Goal: Find specific page/section: Find specific page/section

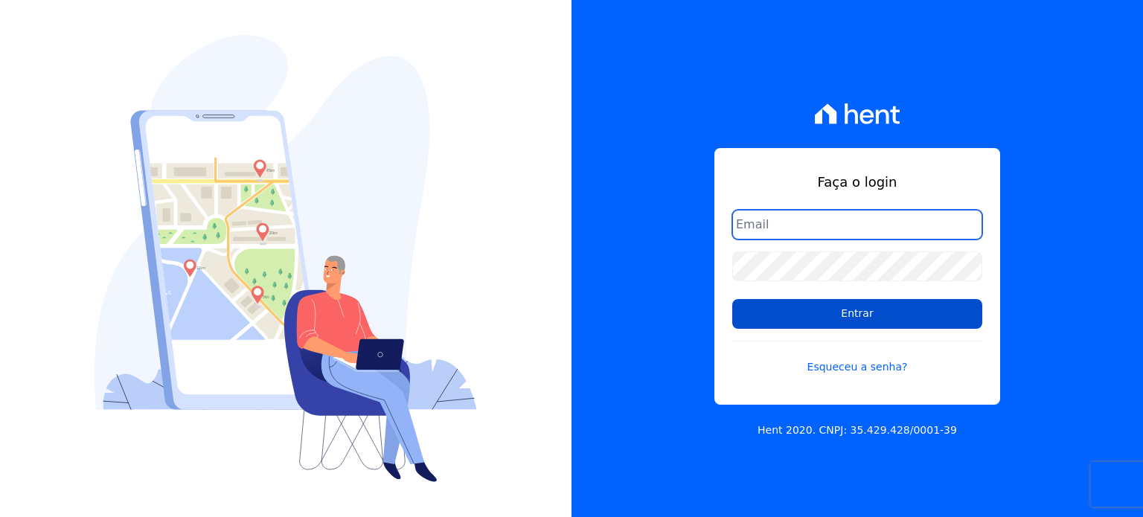
type input "[PERSON_NAME][EMAIL_ADDRESS][DOMAIN_NAME]"
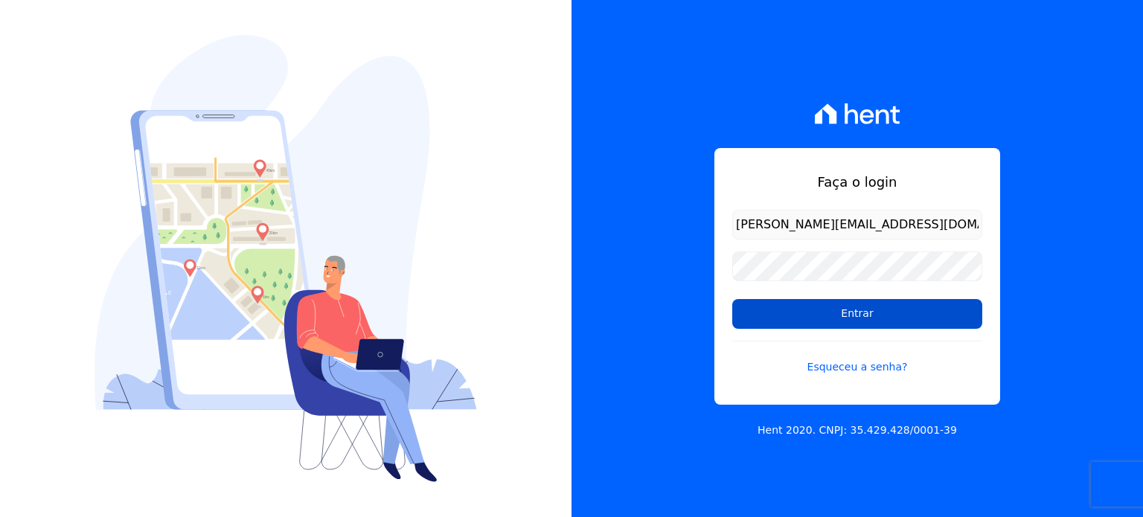
click at [913, 318] on input "Entrar" at bounding box center [857, 314] width 250 height 30
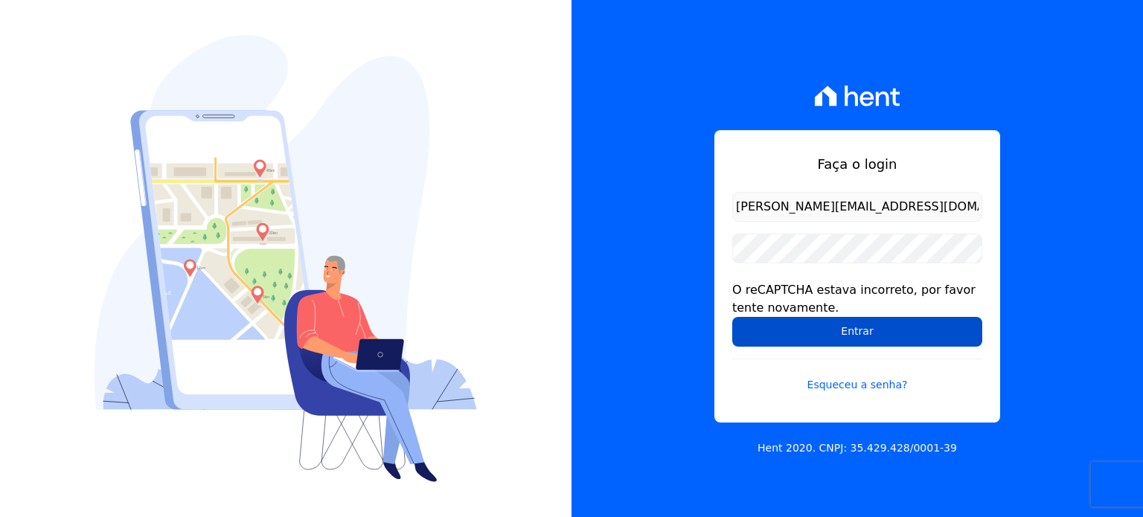
click at [815, 325] on input "Entrar" at bounding box center [857, 332] width 250 height 30
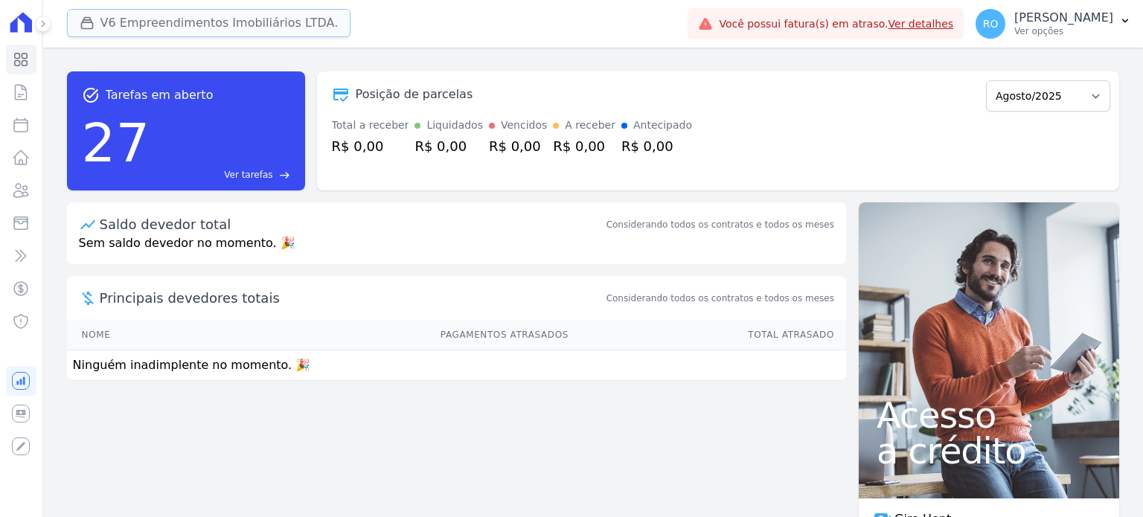
click at [112, 16] on button "V6 Empreendimentos Imobiliários LTDA." at bounding box center [209, 23] width 284 height 28
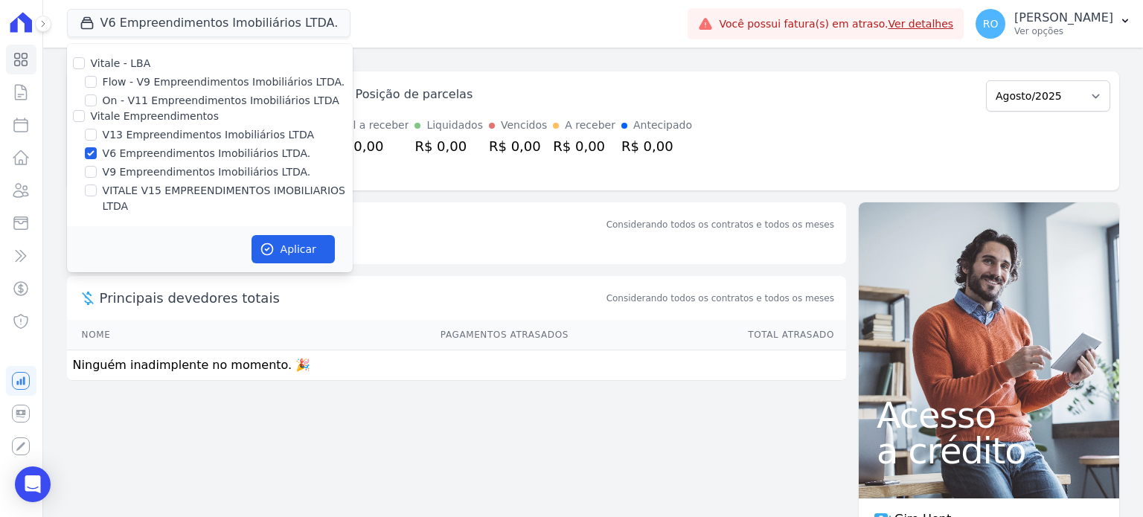
click at [133, 133] on label "V13 Empreendimentos Imobiliários LTDA" at bounding box center [208, 135] width 211 height 16
click at [97, 133] on input "V13 Empreendimentos Imobiliários LTDA" at bounding box center [91, 135] width 12 height 12
checkbox input "true"
click at [134, 153] on label "V6 Empreendimentos Imobiliários LTDA." at bounding box center [207, 154] width 208 height 16
click at [97, 153] on input "V6 Empreendimentos Imobiliários LTDA." at bounding box center [91, 153] width 12 height 12
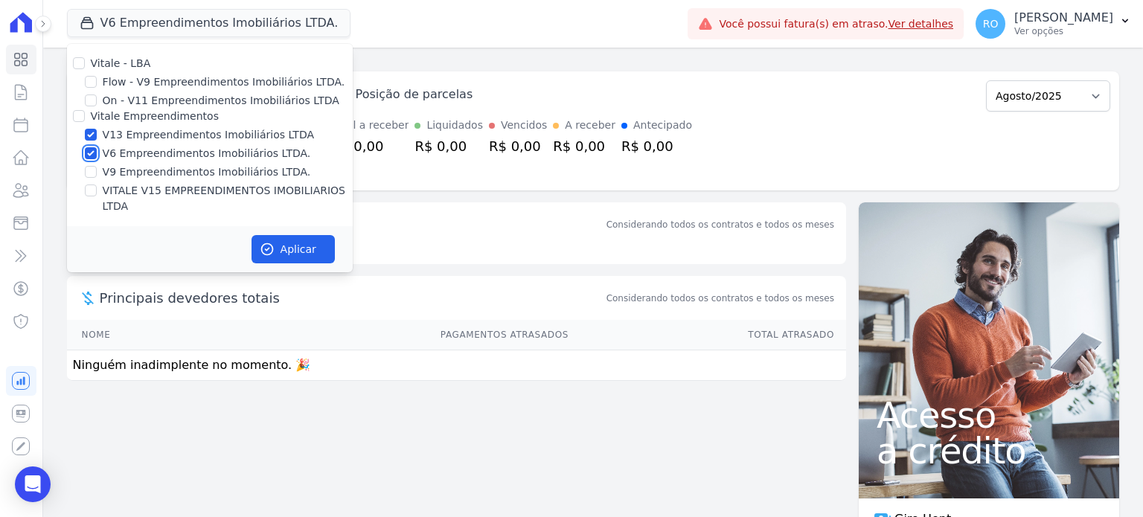
checkbox input "false"
click at [140, 190] on label "VITALE V15 EMPREENDIMENTOS IMOBILIARIOS LTDA" at bounding box center [228, 198] width 250 height 31
click at [97, 190] on input "VITALE V15 EMPREENDIMENTOS IMOBILIARIOS LTDA" at bounding box center [91, 191] width 12 height 12
checkbox input "true"
click at [293, 235] on button "Aplicar" at bounding box center [292, 249] width 83 height 28
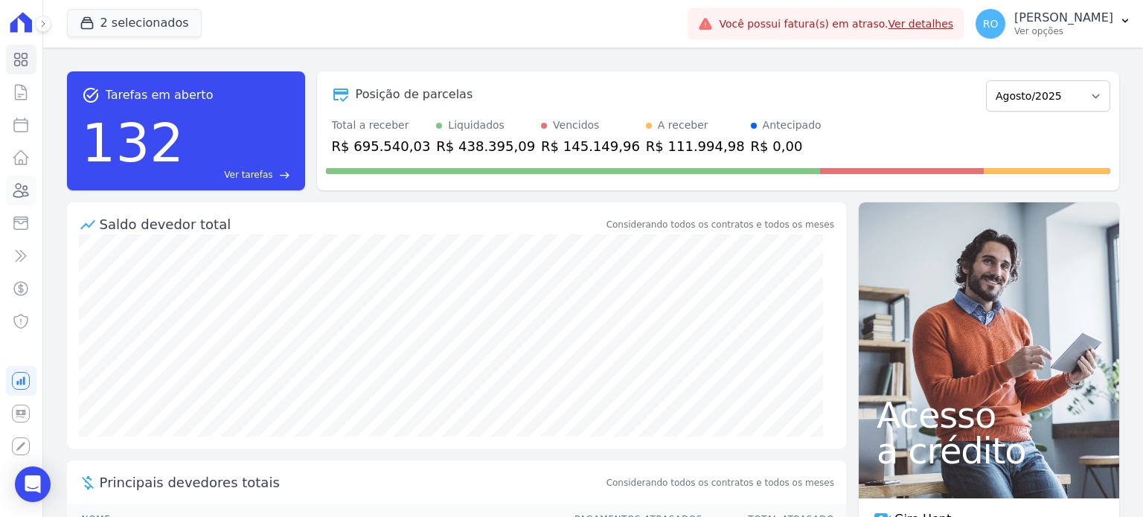
click at [25, 191] on icon at bounding box center [21, 191] width 18 height 18
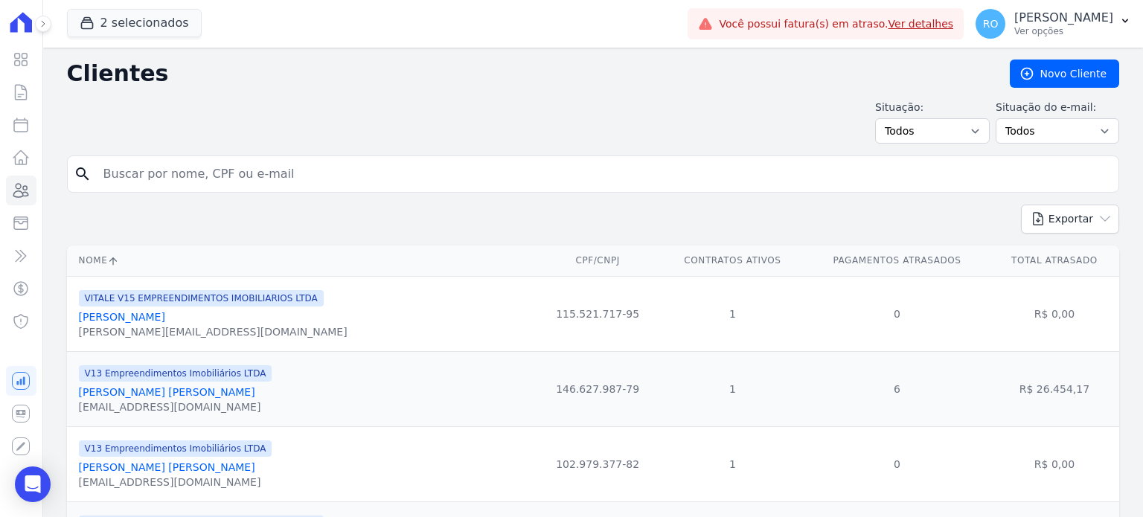
click at [128, 186] on input "search" at bounding box center [603, 174] width 1018 height 30
type input "fabiano"
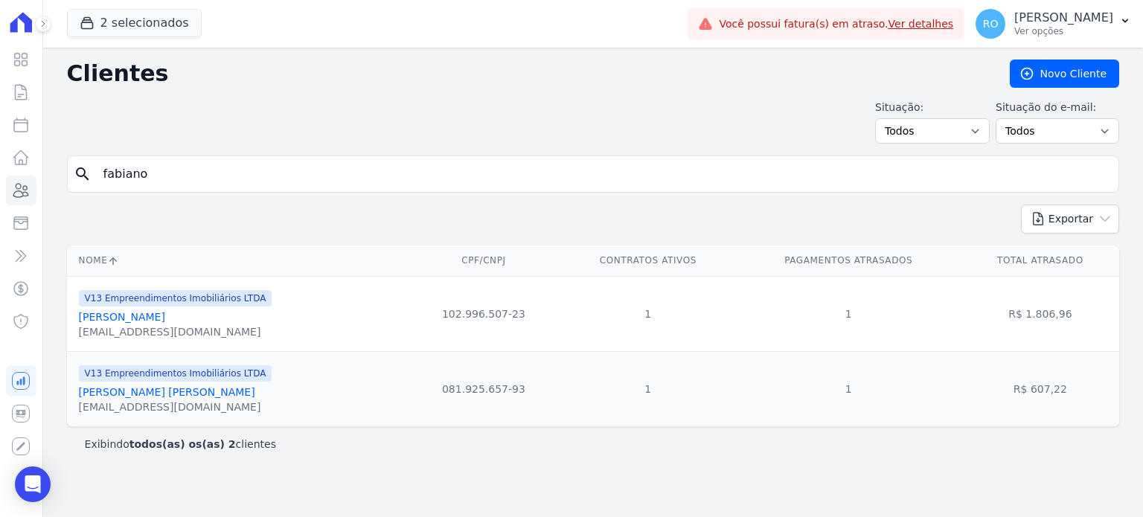
click at [128, 391] on link "[PERSON_NAME] [PERSON_NAME]" at bounding box center [167, 392] width 176 height 12
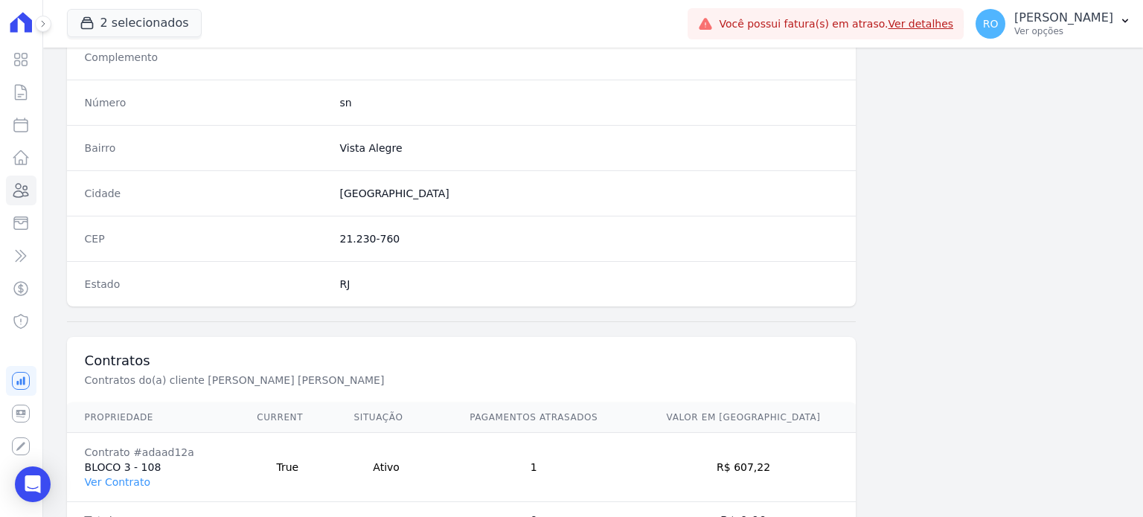
scroll to position [870, 0]
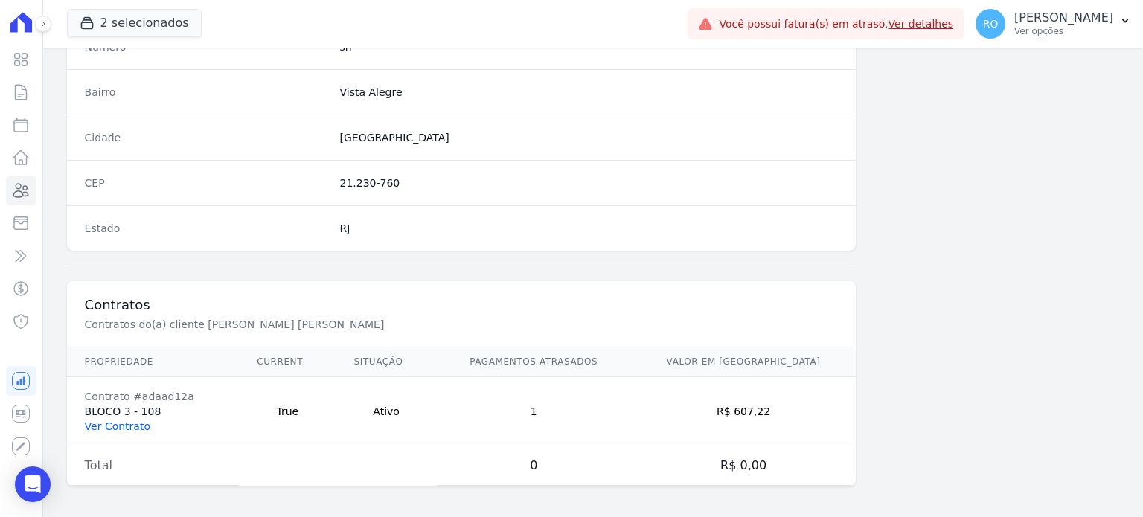
click at [131, 422] on link "Ver Contrato" at bounding box center [117, 426] width 65 height 12
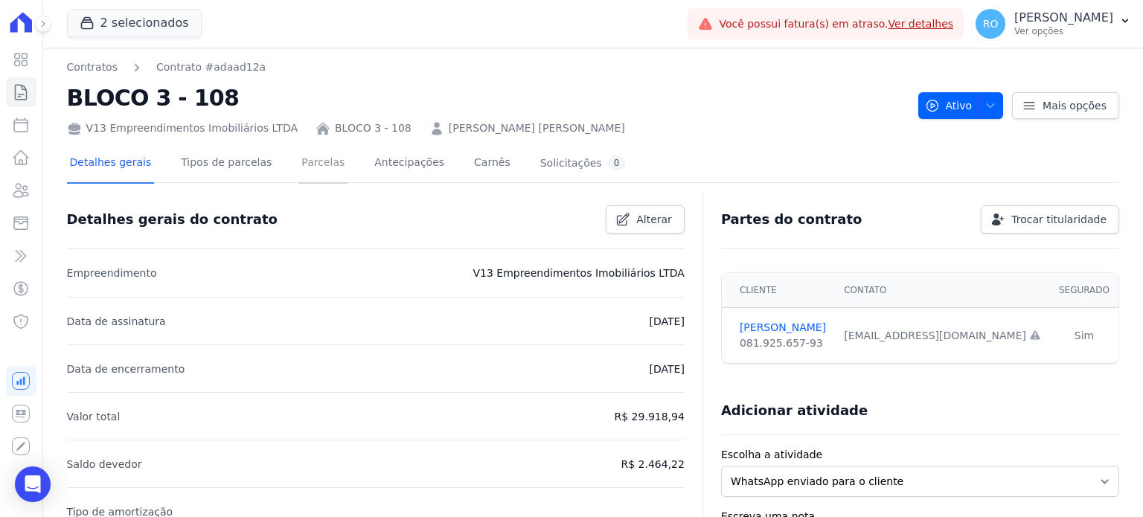
click at [300, 158] on link "Parcelas" at bounding box center [322, 163] width 49 height 39
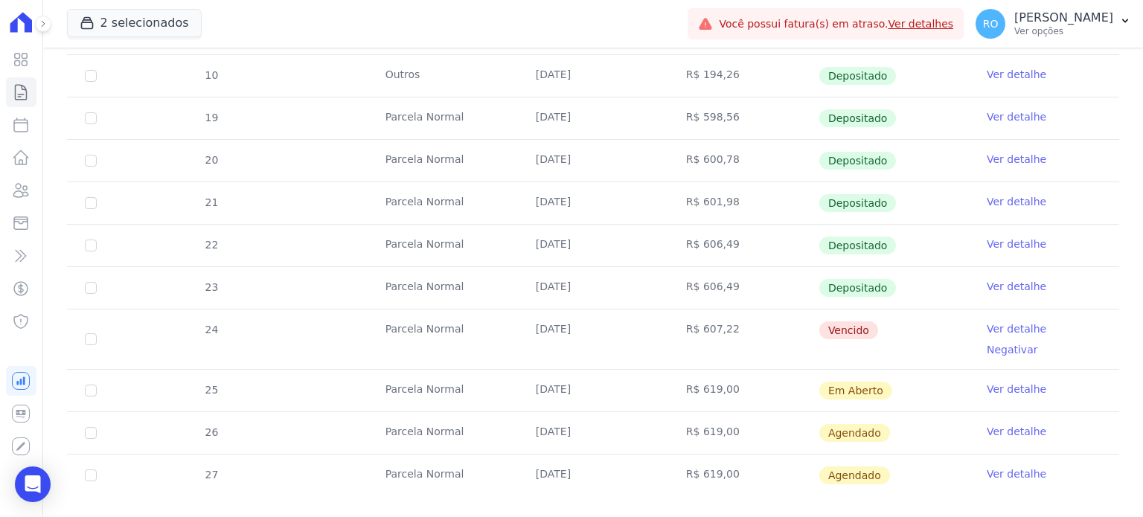
scroll to position [458, 0]
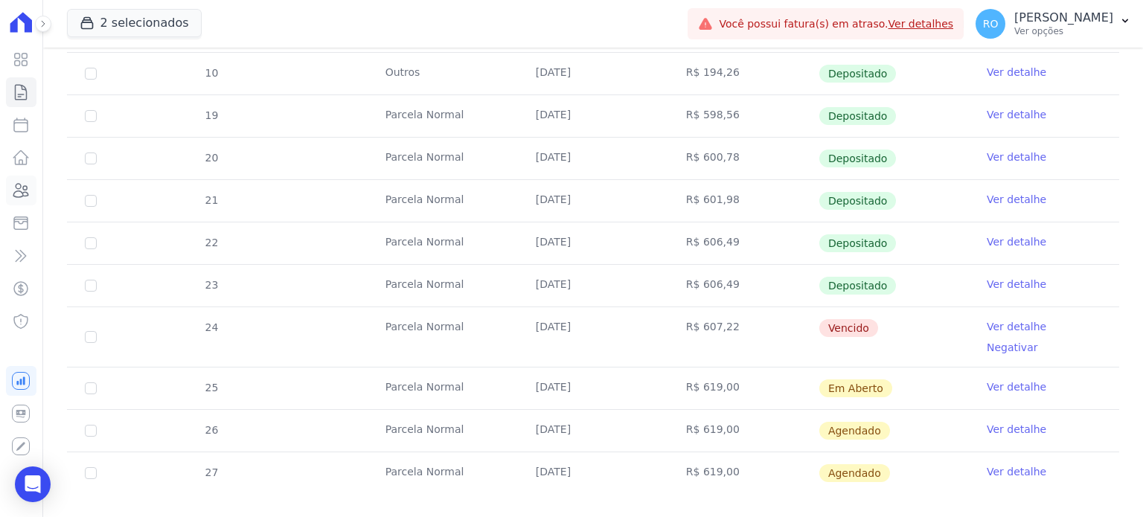
click at [19, 188] on icon at bounding box center [21, 190] width 15 height 13
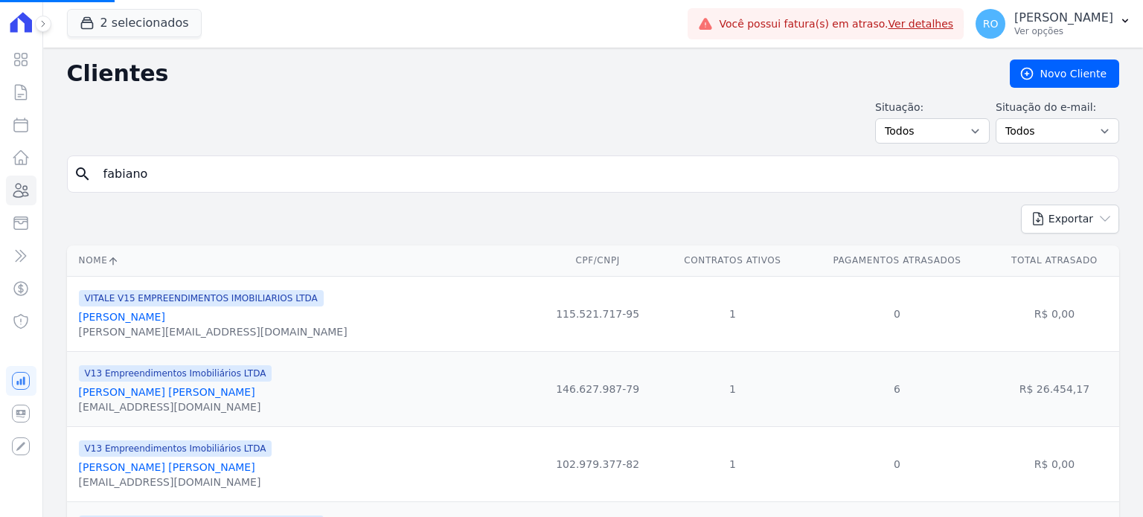
click at [211, 182] on input "fabiano" at bounding box center [603, 174] width 1018 height 30
click at [211, 182] on input "search" at bounding box center [603, 174] width 1018 height 30
type input "a"
type input "[PERSON_NAME]"
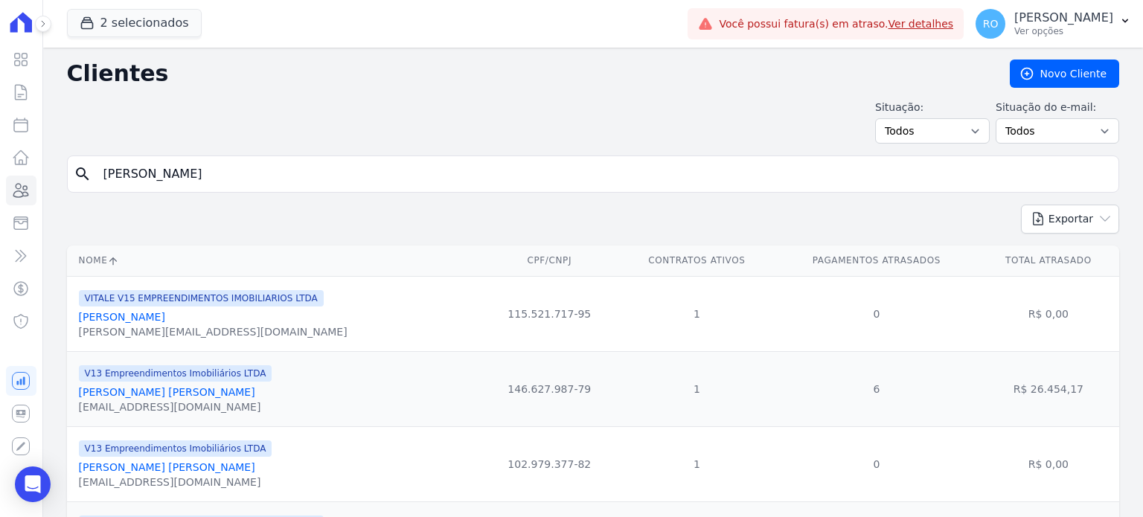
click at [162, 392] on link "[PERSON_NAME] [PERSON_NAME]" at bounding box center [167, 392] width 176 height 12
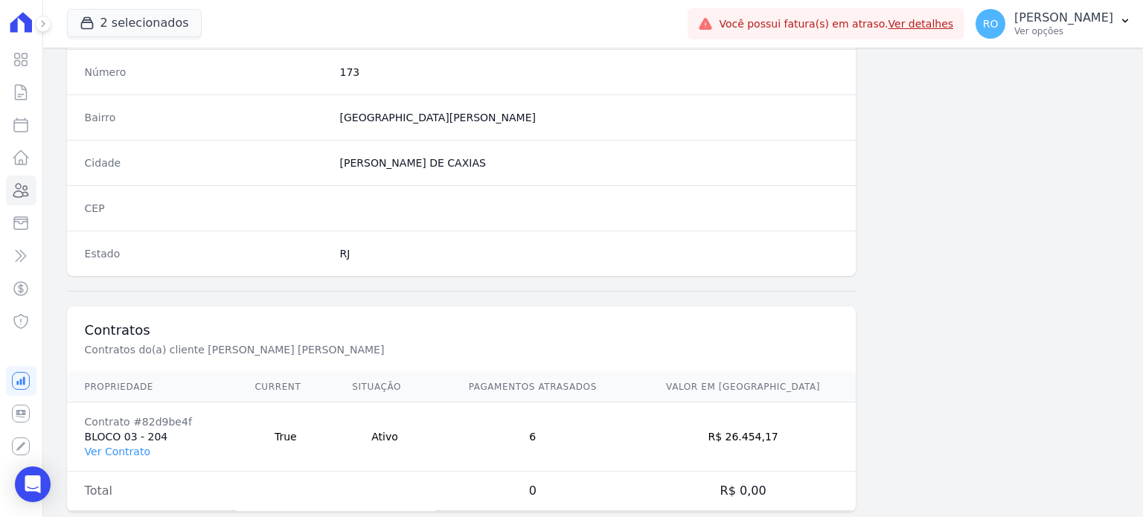
scroll to position [870, 0]
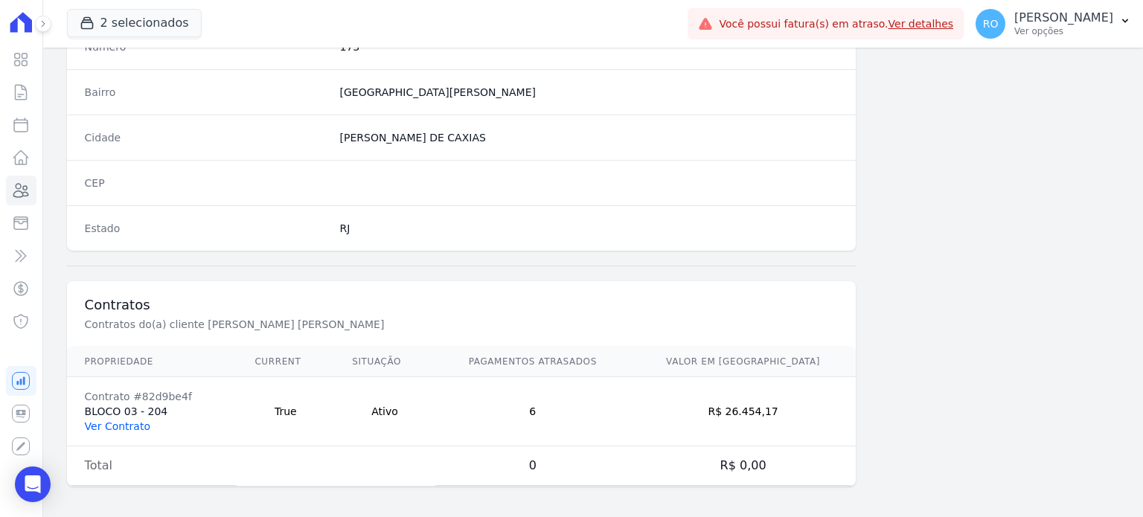
click at [97, 422] on link "Ver Contrato" at bounding box center [117, 426] width 65 height 12
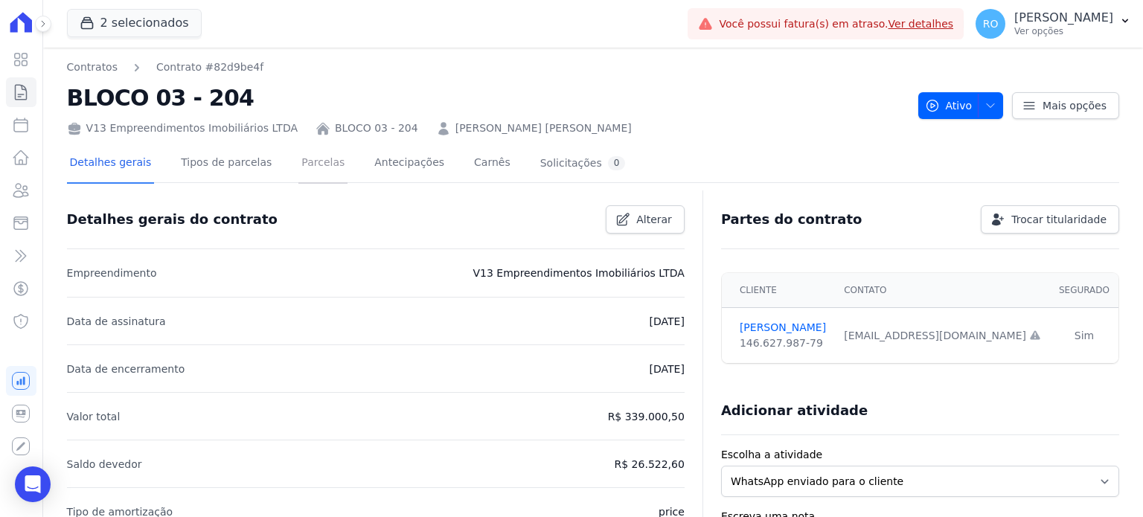
click at [298, 172] on link "Parcelas" at bounding box center [322, 163] width 49 height 39
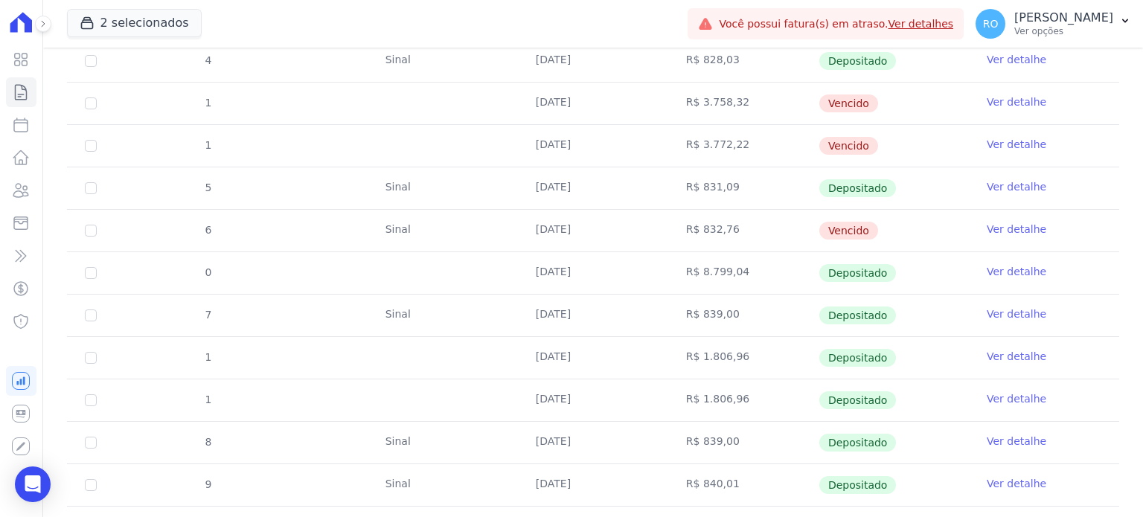
scroll to position [744, 0]
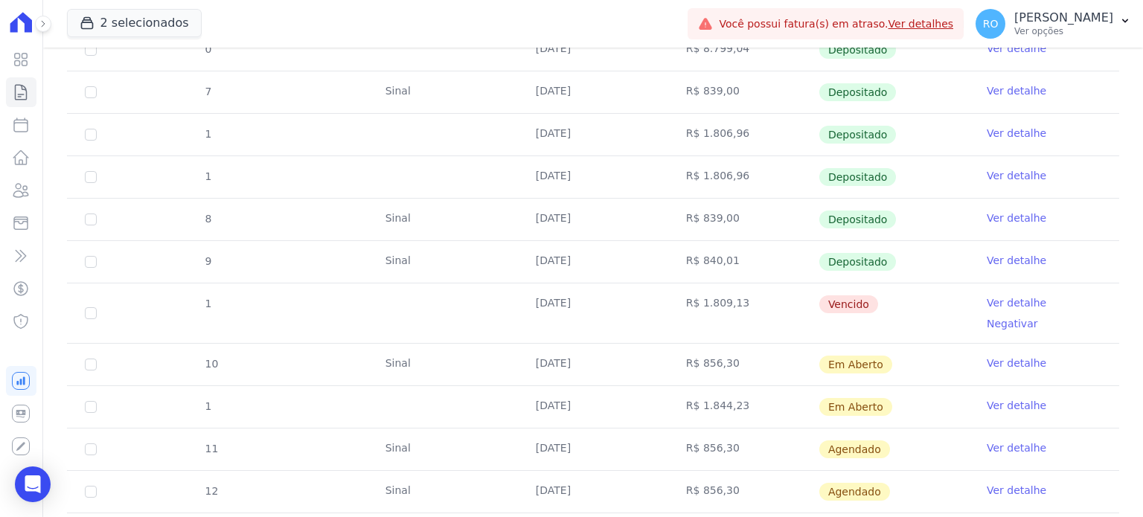
click at [992, 254] on link "Ver detalhe" at bounding box center [1017, 260] width 60 height 15
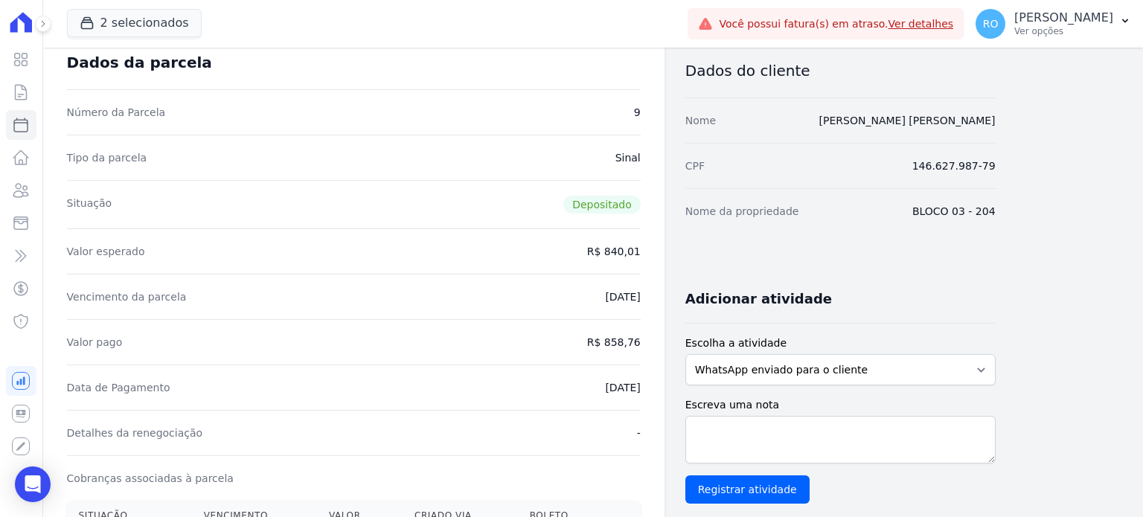
scroll to position [74, 0]
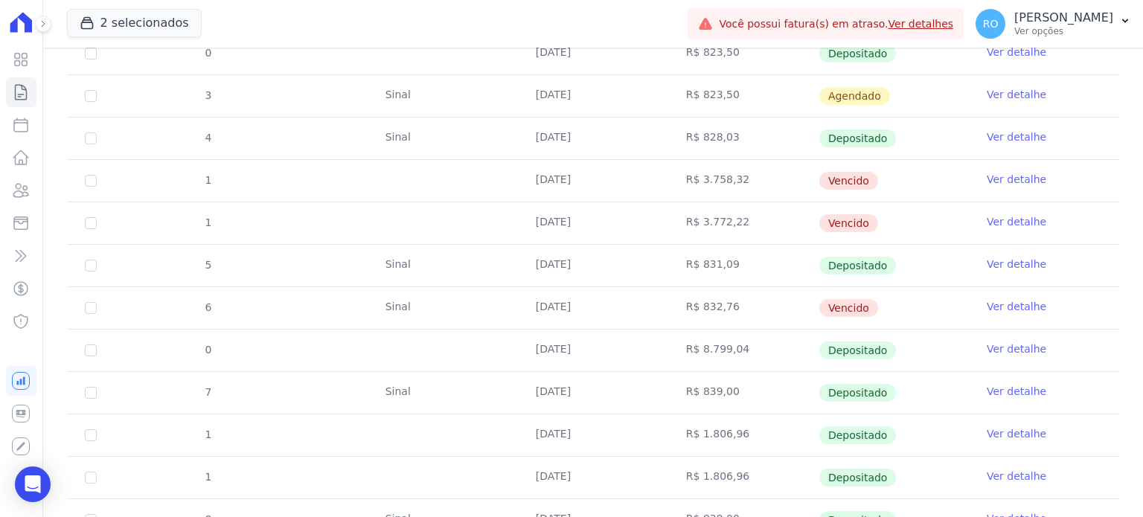
scroll to position [446, 0]
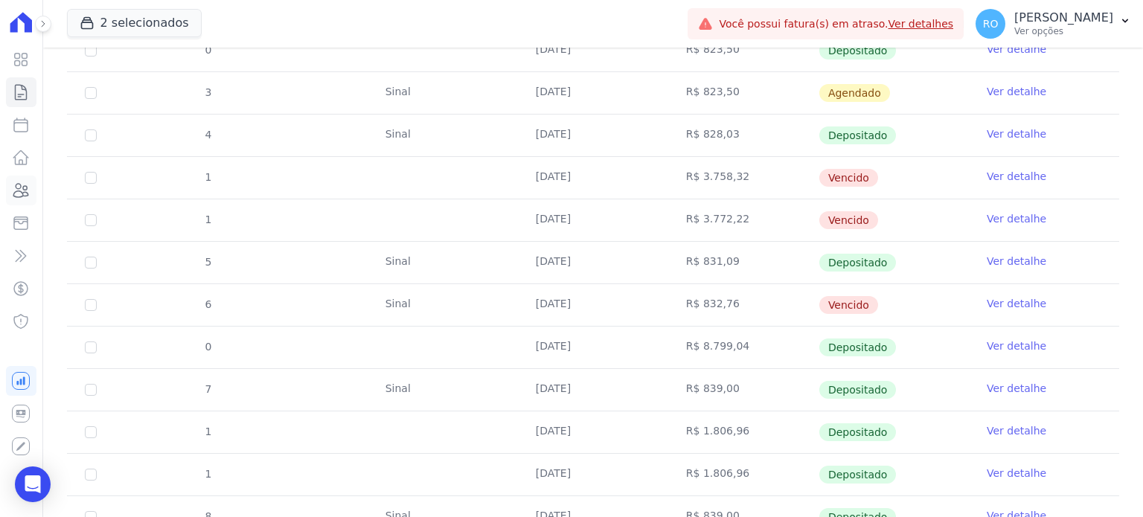
click at [29, 187] on icon at bounding box center [21, 191] width 18 height 18
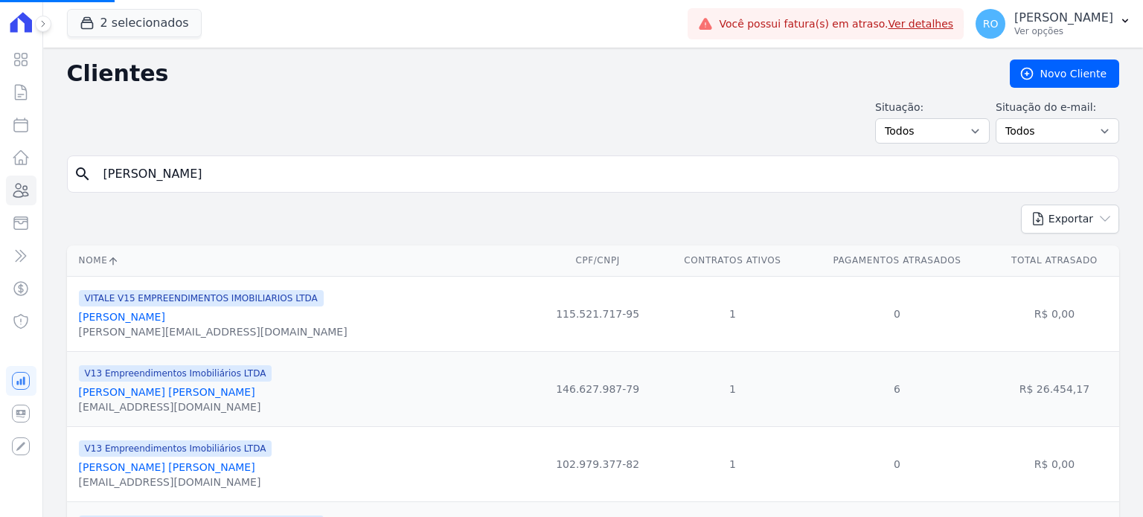
click at [153, 178] on input "[PERSON_NAME]" at bounding box center [603, 174] width 1018 height 30
click at [153, 176] on input "search" at bounding box center [603, 174] width 1018 height 30
paste input "[PERSON_NAME]"
type input "[PERSON_NAME]"
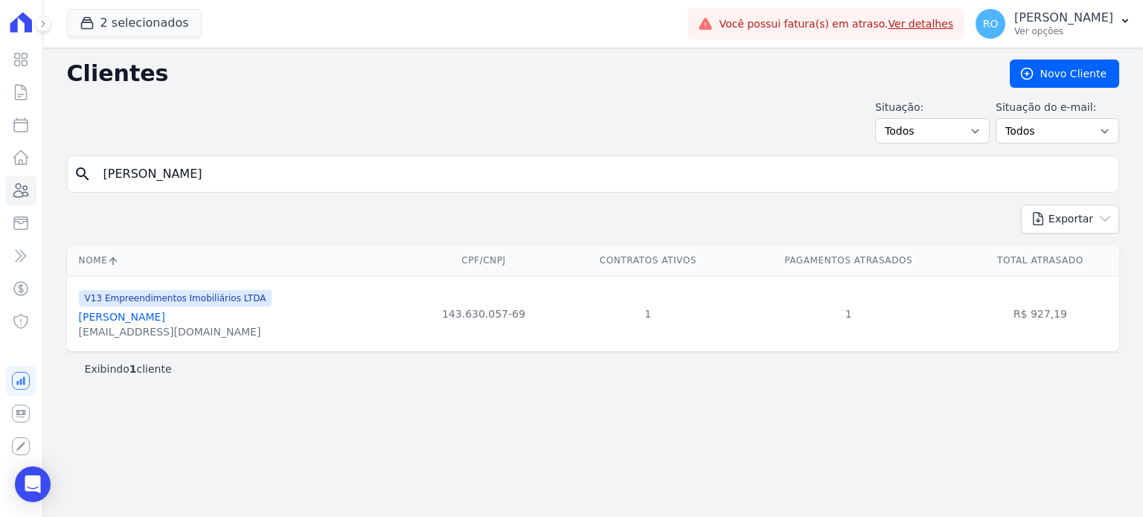
click at [140, 321] on link "[PERSON_NAME]" at bounding box center [122, 317] width 86 height 12
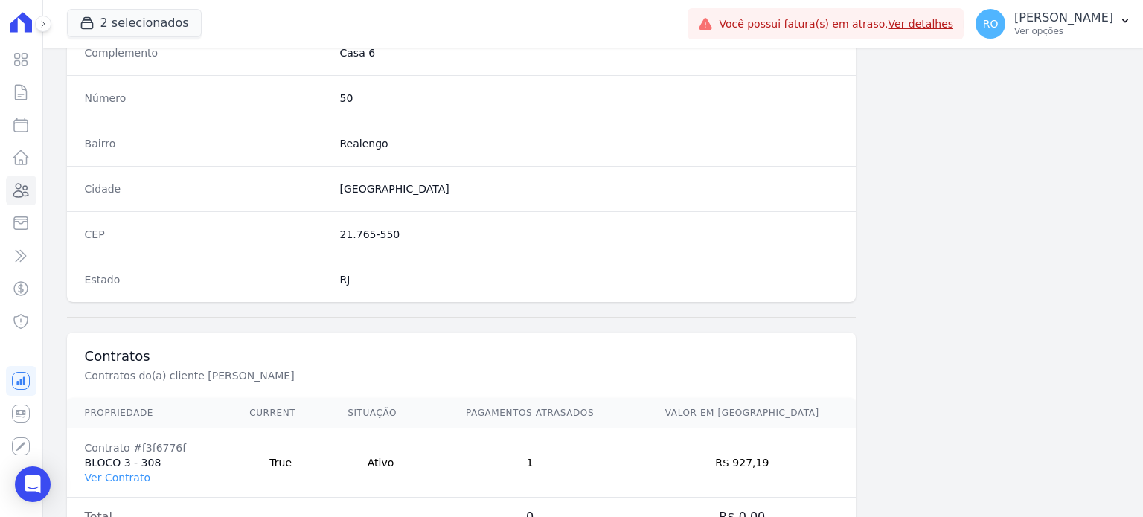
scroll to position [870, 0]
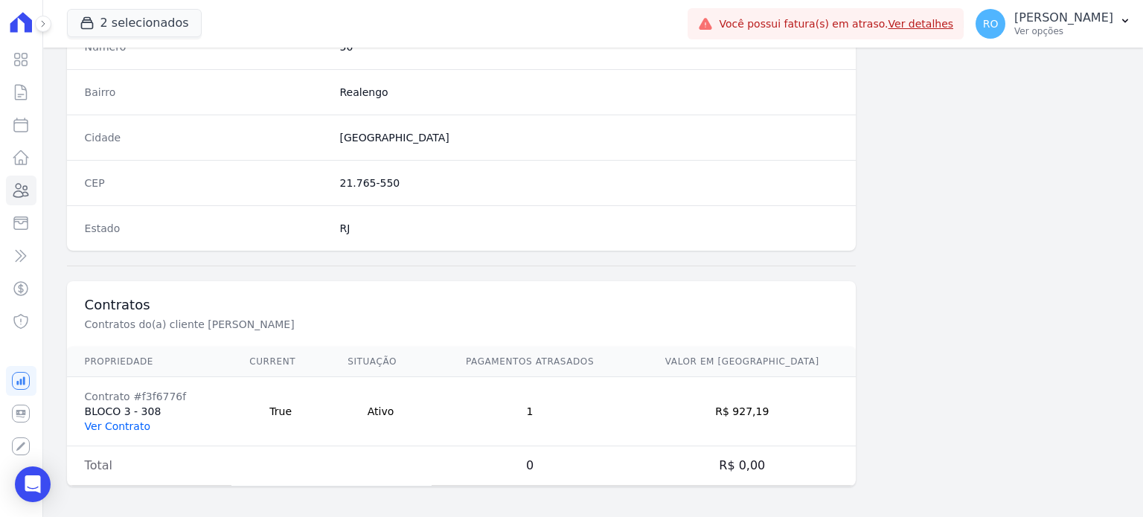
click at [116, 420] on link "Ver Contrato" at bounding box center [117, 426] width 65 height 12
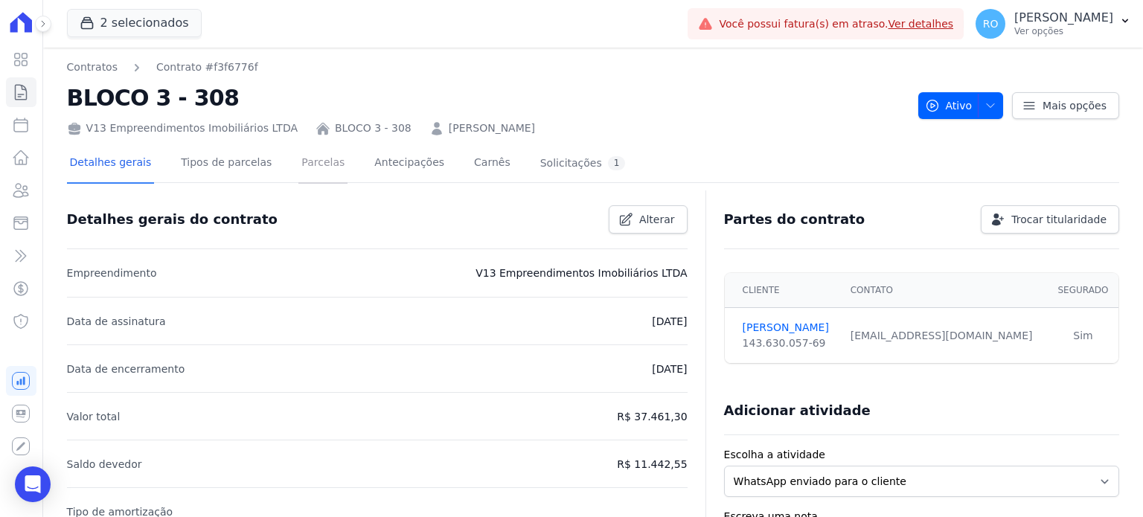
click at [308, 163] on link "Parcelas" at bounding box center [322, 163] width 49 height 39
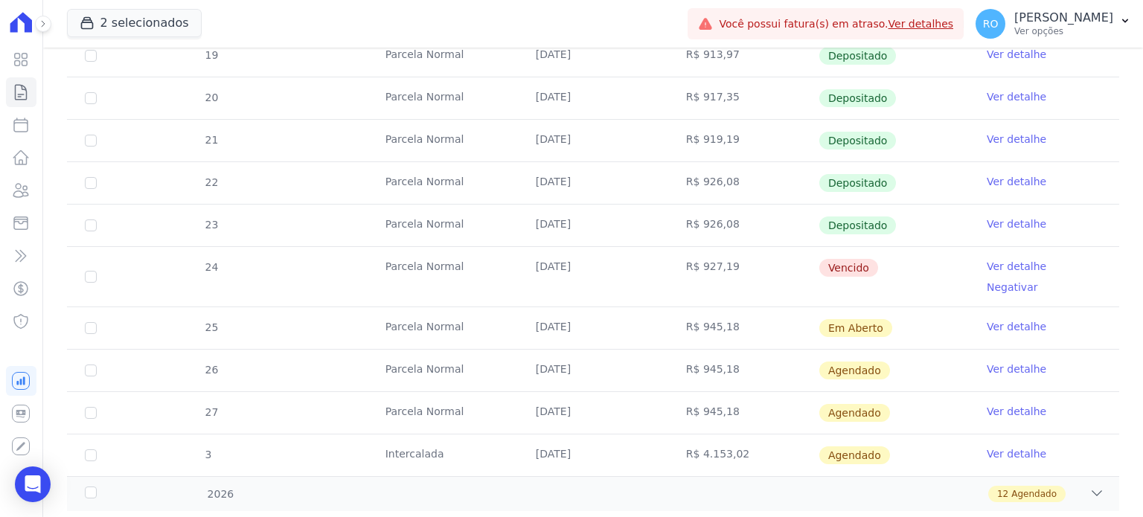
scroll to position [521, 0]
